Goal: Check status

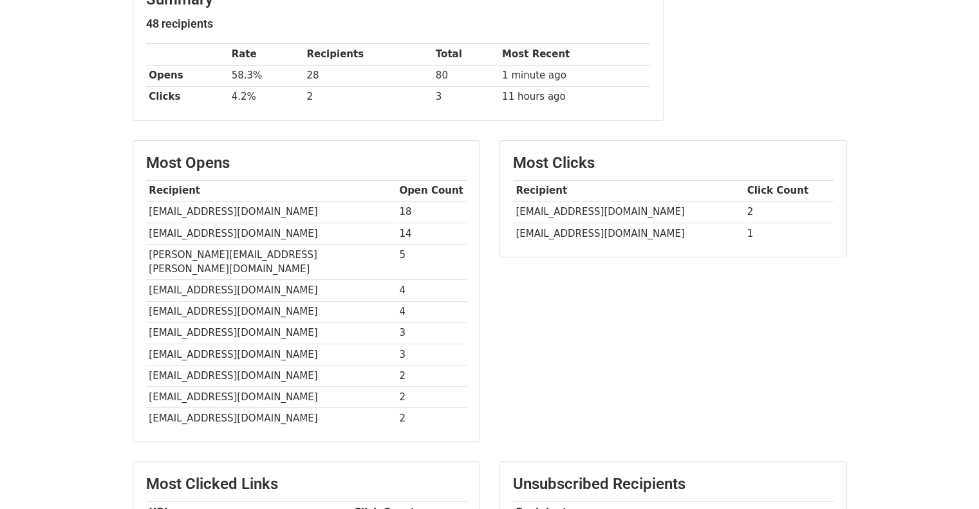
scroll to position [121, 0]
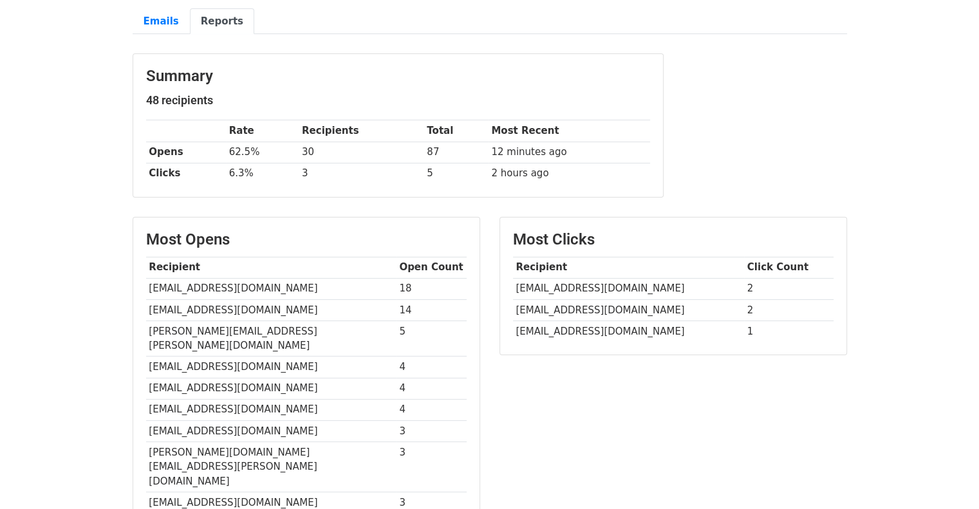
scroll to position [57, 0]
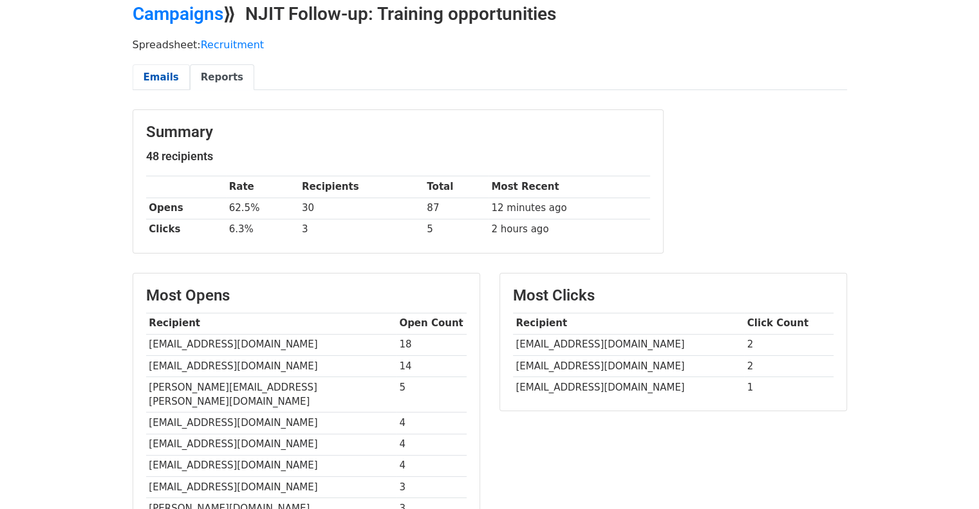
click at [172, 70] on link "Emails" at bounding box center [161, 77] width 57 height 26
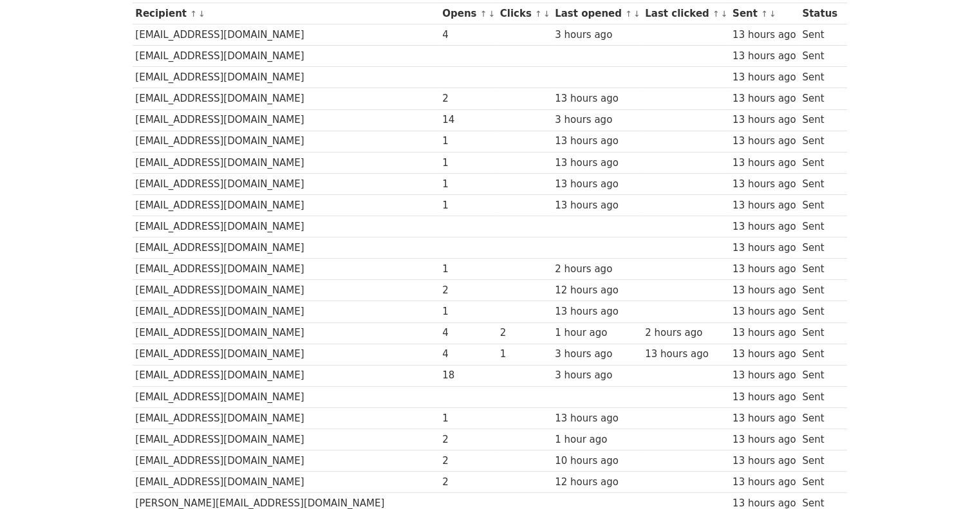
scroll to position [62, 0]
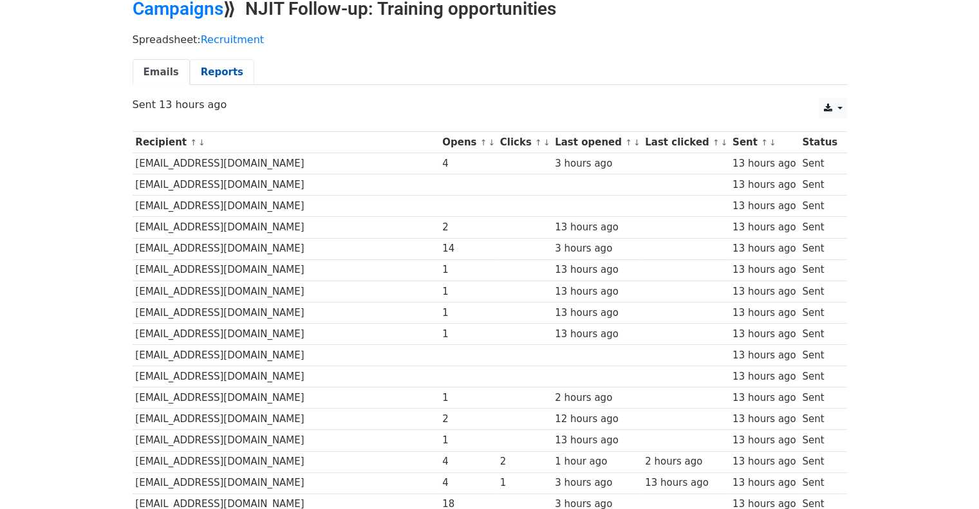
click at [224, 66] on link "Reports" at bounding box center [222, 72] width 64 height 26
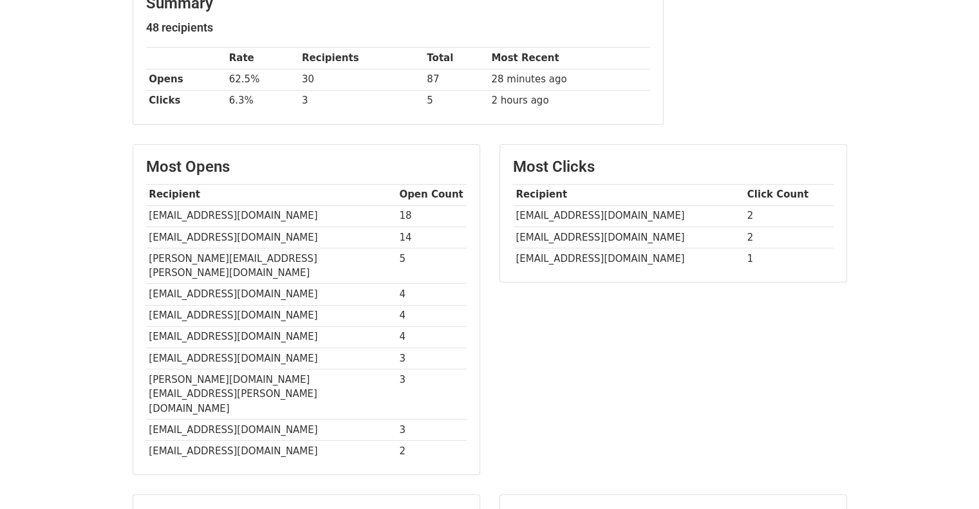
scroll to position [57, 0]
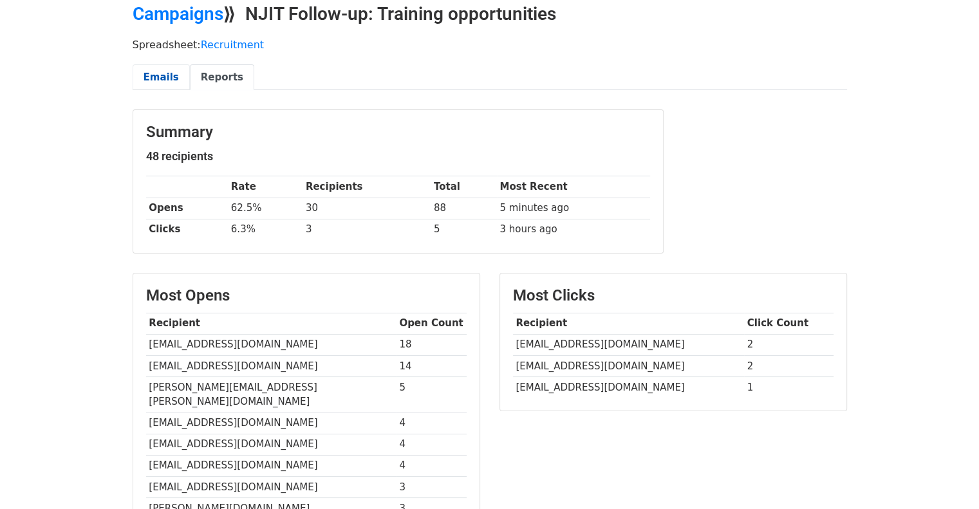
click at [169, 79] on link "Emails" at bounding box center [161, 77] width 57 height 26
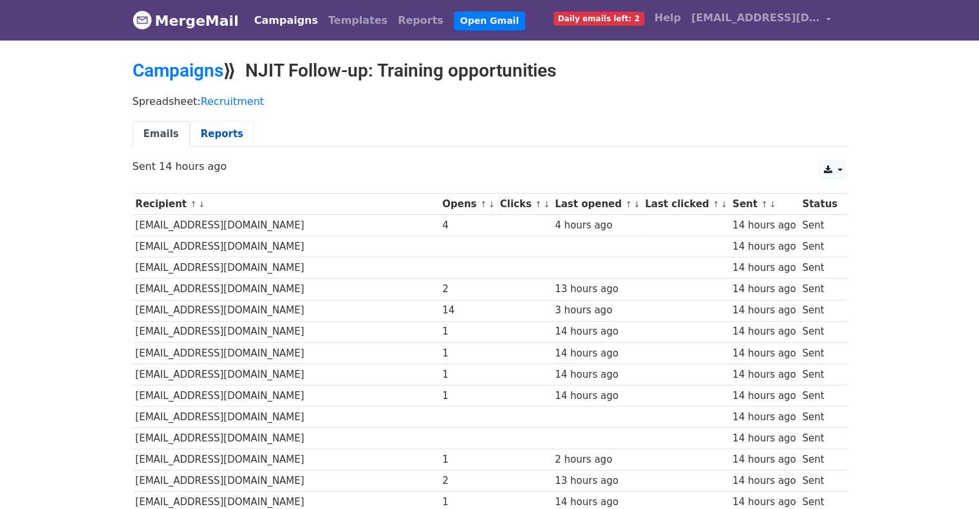
click at [206, 125] on link "Reports" at bounding box center [222, 134] width 64 height 26
